Goal: Obtain resource: Download file/media

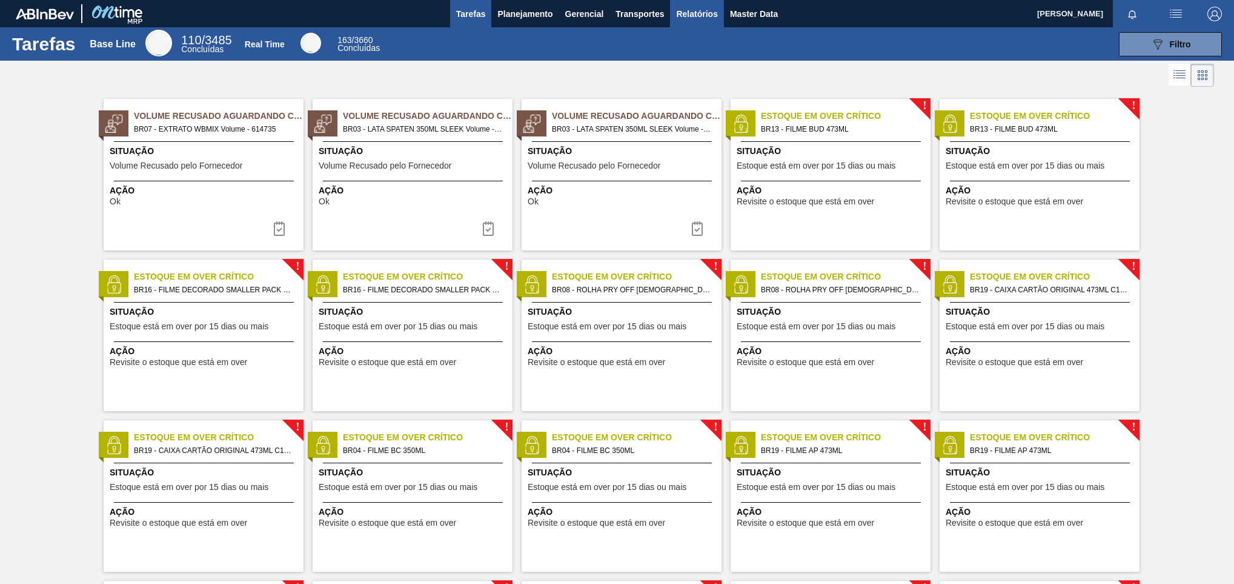
click at [711, 17] on span "Relatórios" at bounding box center [696, 14] width 41 height 15
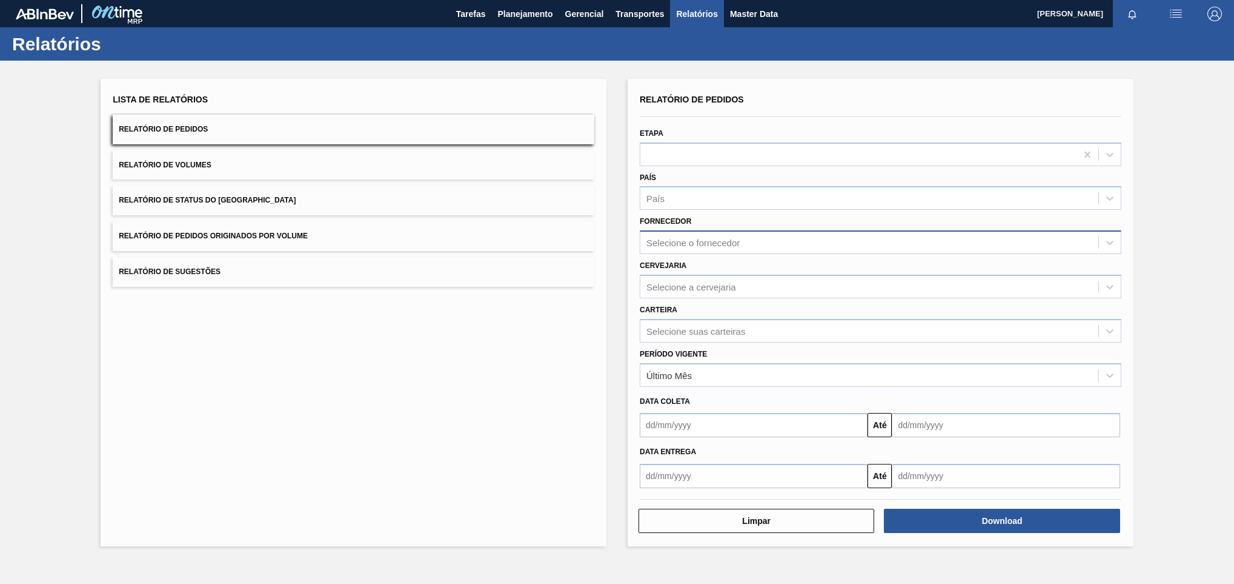
click at [701, 231] on div "Selecione o fornecedor" at bounding box center [881, 242] width 482 height 24
paste input "296630"
type input "296630"
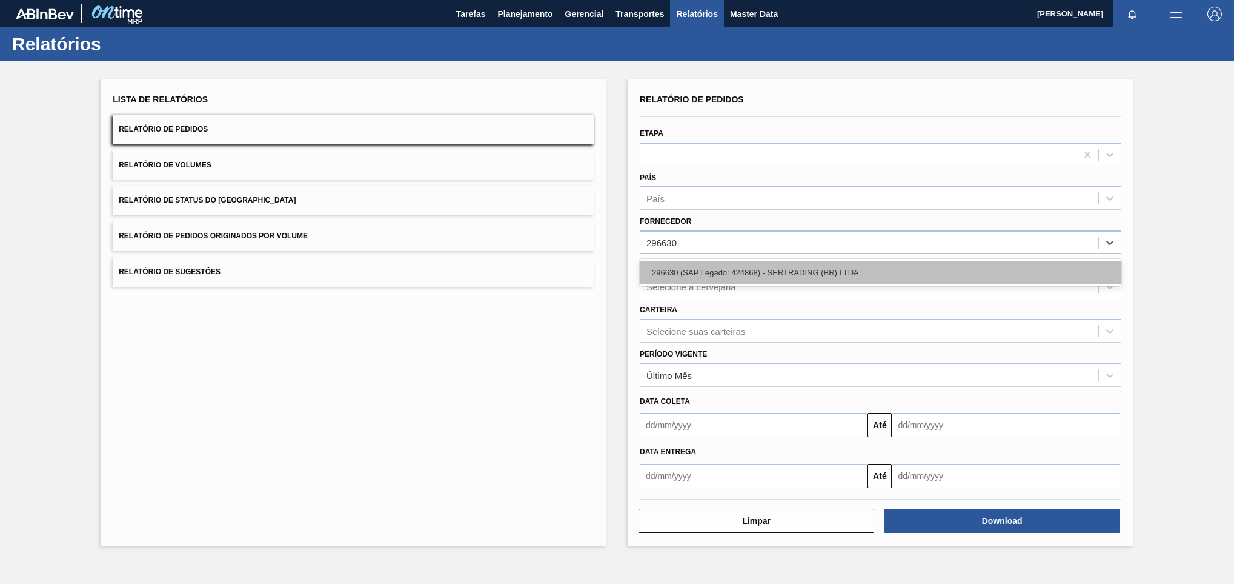
click at [707, 270] on div "296630 (SAP Legado: 424868) - SERTRADING (BR) LTDA." at bounding box center [881, 272] width 482 height 22
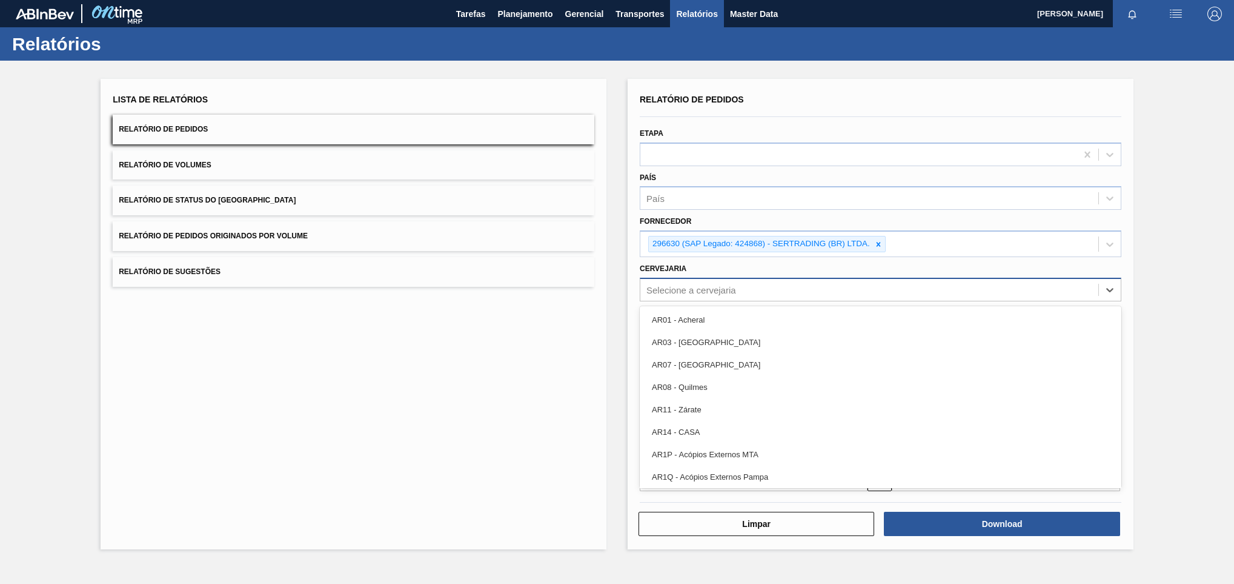
click at [682, 287] on div "Selecione a cervejaria" at bounding box center [692, 289] width 90 height 10
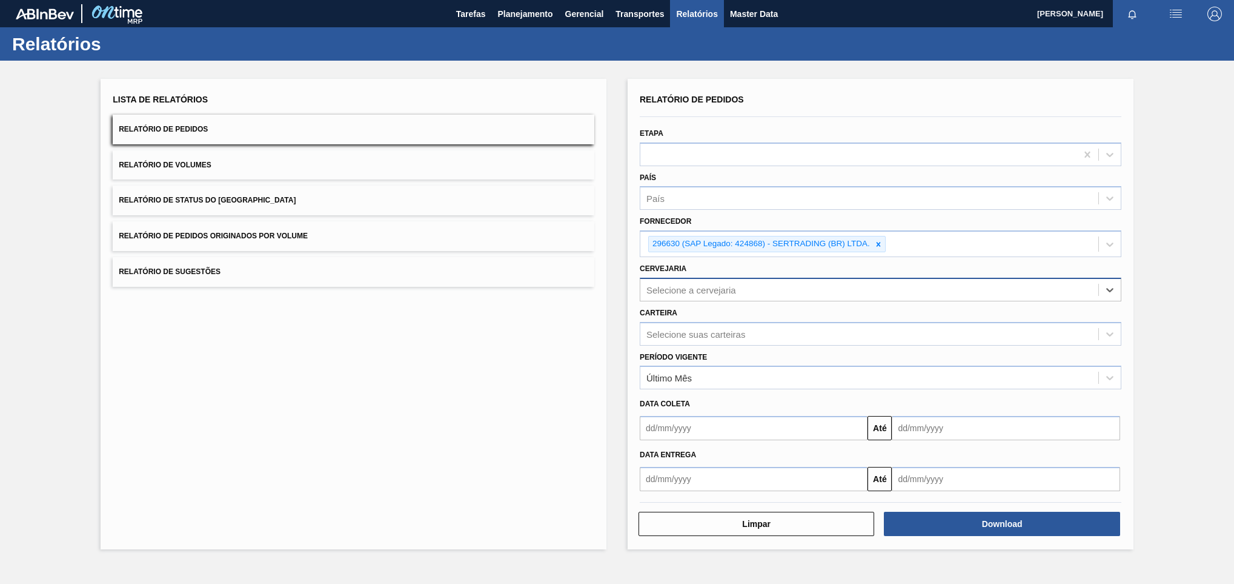
click at [670, 281] on div "Selecione a cervejaria" at bounding box center [870, 290] width 458 height 18
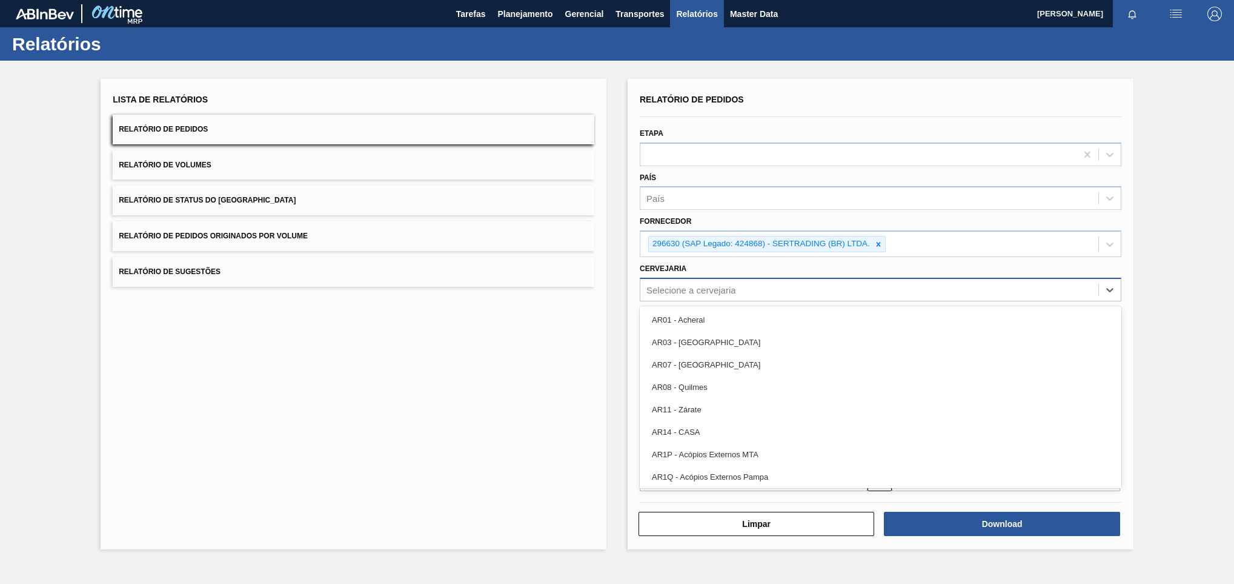
paste input "BR08"
type input "BR08"
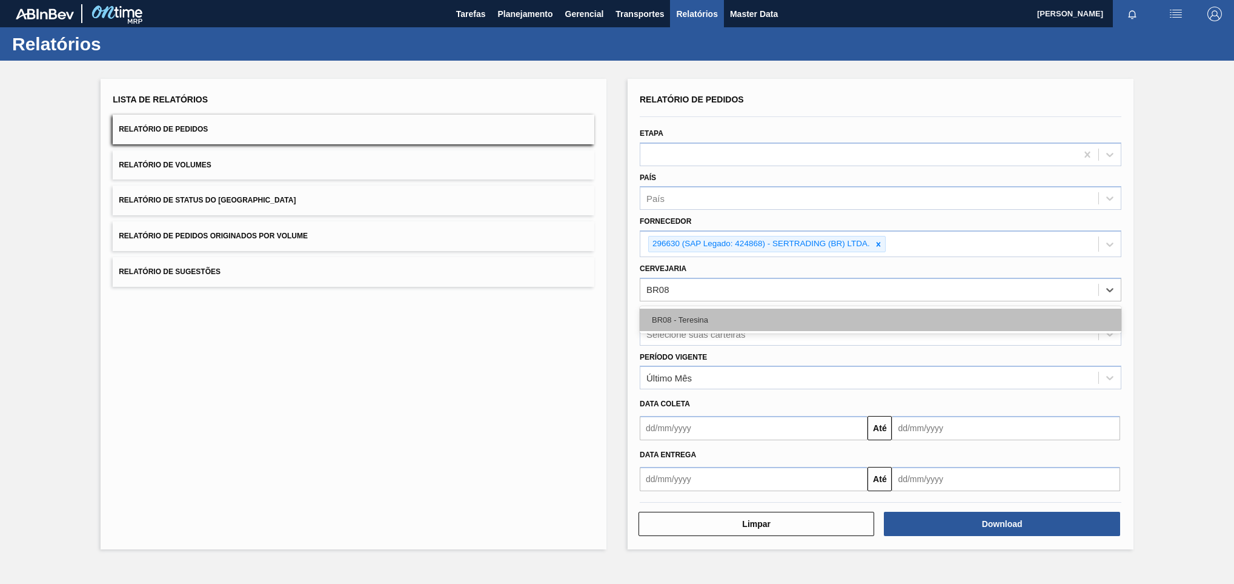
click at [693, 319] on div "BR08 - Teresina" at bounding box center [881, 319] width 482 height 22
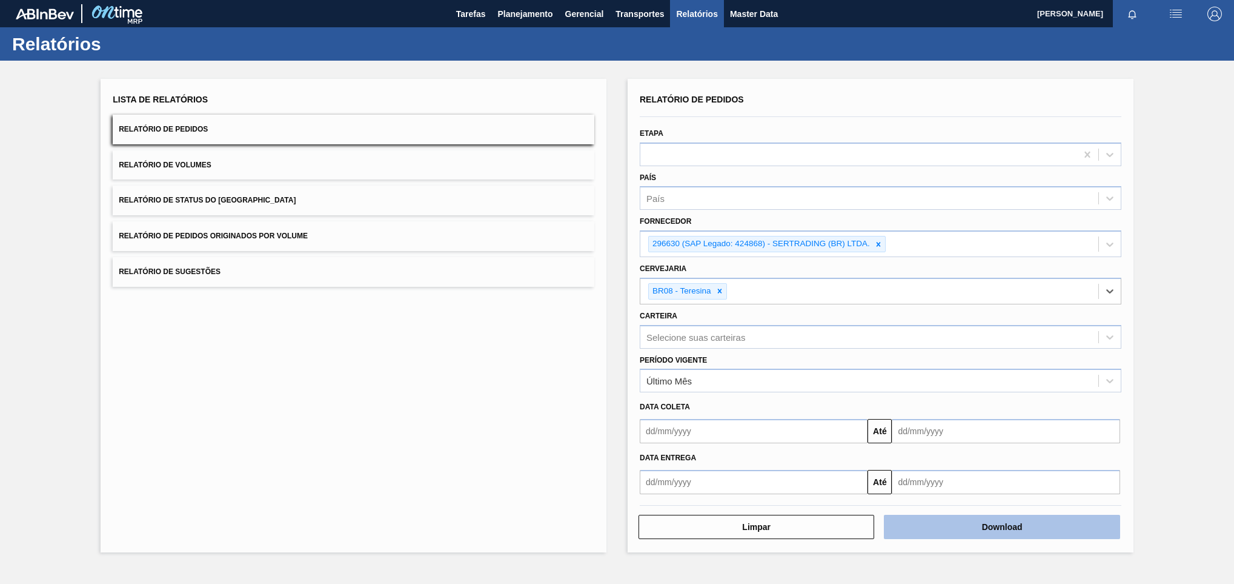
click at [924, 525] on button "Download" at bounding box center [1002, 527] width 236 height 24
click at [428, 344] on div "Lista de Relatórios Relatório de Pedidos Relatório de Volumes Relatório de Stat…" at bounding box center [354, 315] width 506 height 473
click at [953, 529] on button "Download" at bounding box center [1002, 527] width 236 height 24
